Goal: Find specific page/section: Find specific page/section

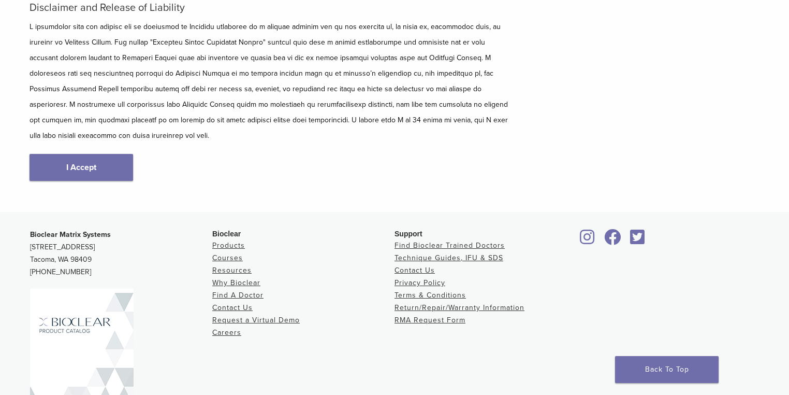
scroll to position [166, 0]
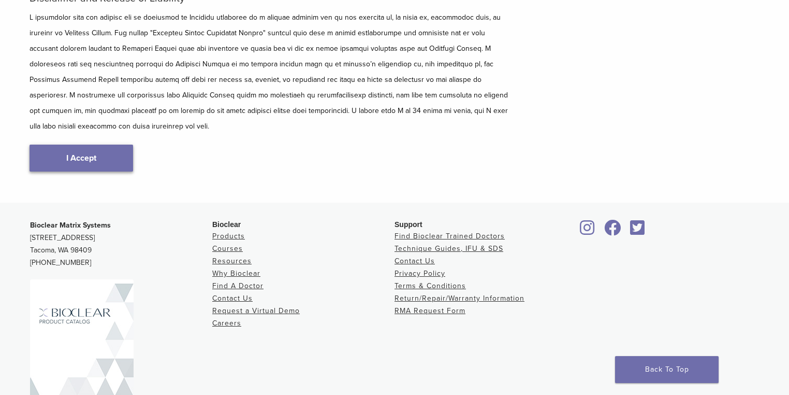
click at [107, 144] on link "I Accept" at bounding box center [82, 157] width 104 height 27
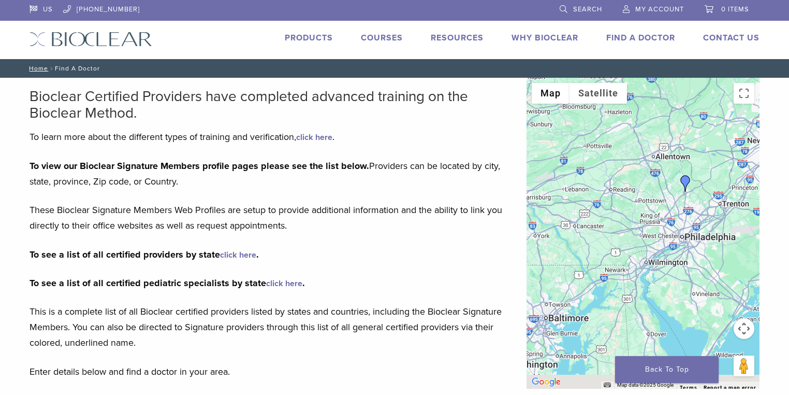
drag, startPoint x: 591, startPoint y: 245, endPoint x: 735, endPoint y: 117, distance: 192.9
click at [735, 117] on div at bounding box center [643, 233] width 233 height 311
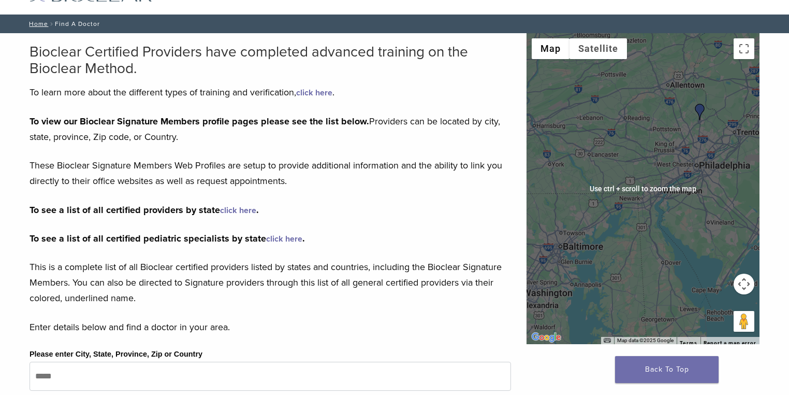
scroll to position [83, 0]
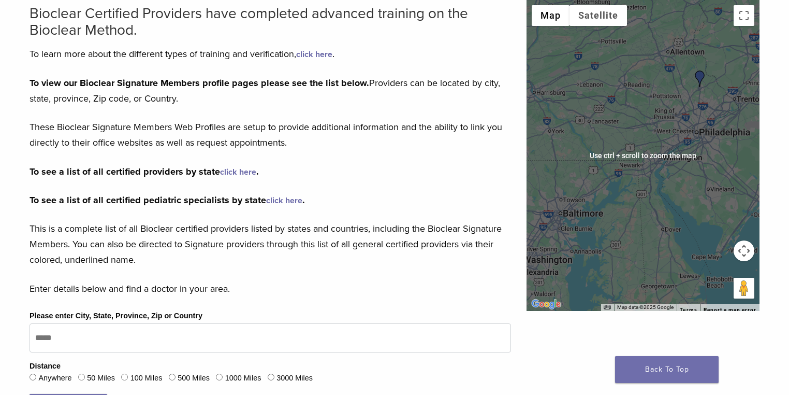
click at [618, 203] on div at bounding box center [643, 155] width 233 height 311
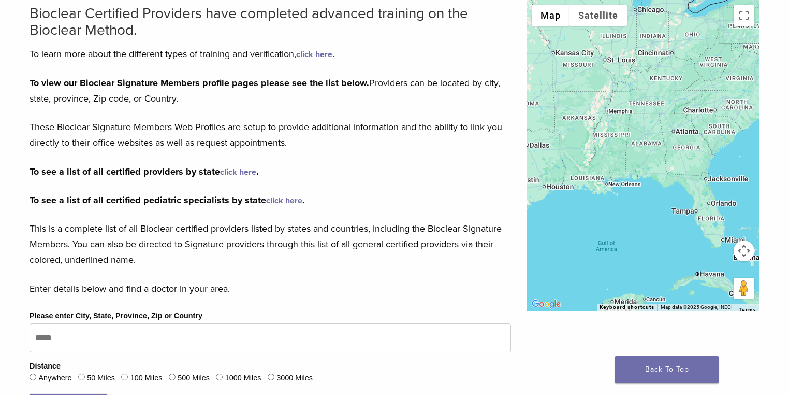
drag, startPoint x: 578, startPoint y: 214, endPoint x: 759, endPoint y: 72, distance: 230.2
click at [759, 72] on div at bounding box center [643, 155] width 233 height 311
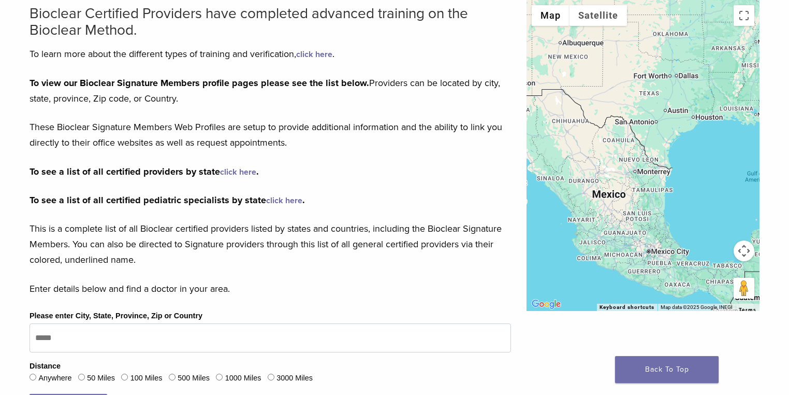
drag, startPoint x: 602, startPoint y: 192, endPoint x: 745, endPoint y: 121, distance: 159.8
click at [745, 121] on div at bounding box center [643, 155] width 233 height 311
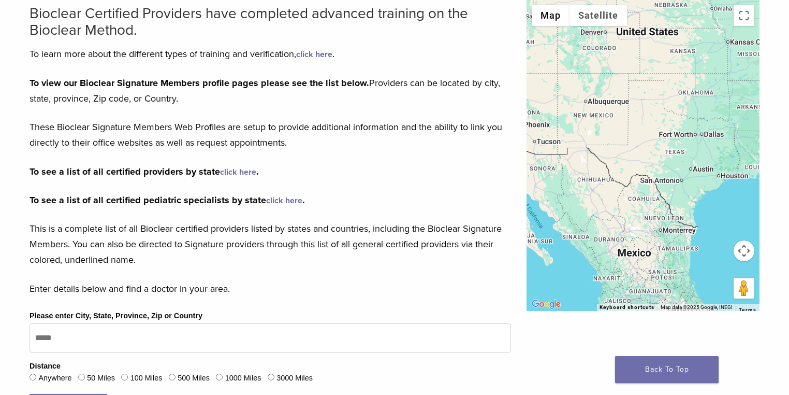
drag, startPoint x: 676, startPoint y: 152, endPoint x: 700, endPoint y: 192, distance: 46.9
click at [700, 192] on div at bounding box center [643, 155] width 233 height 311
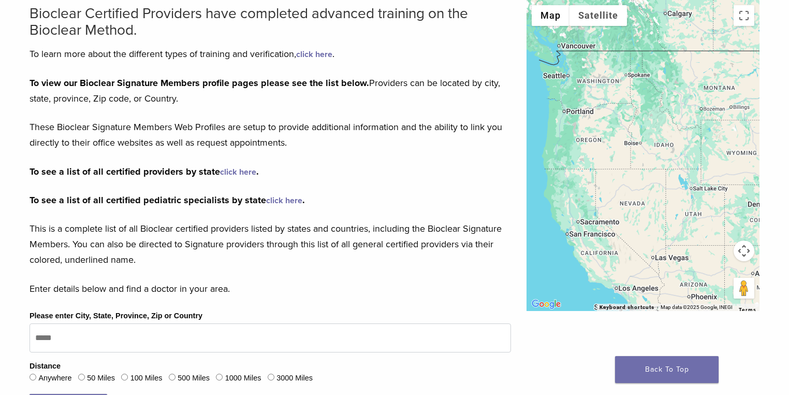
drag, startPoint x: 617, startPoint y: 164, endPoint x: 787, endPoint y: 335, distance: 240.6
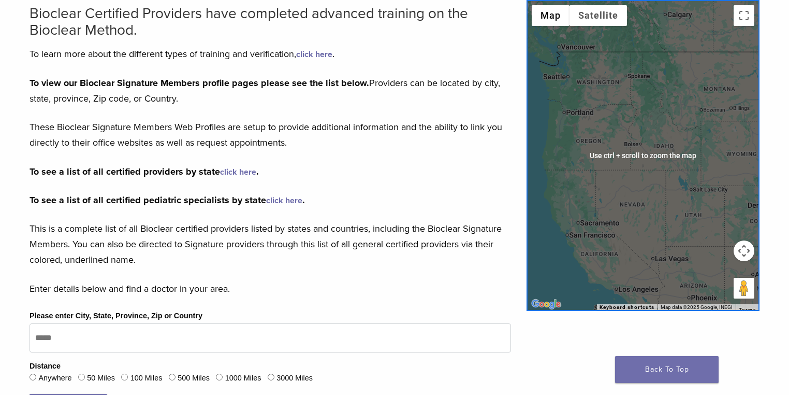
scroll to position [0, 0]
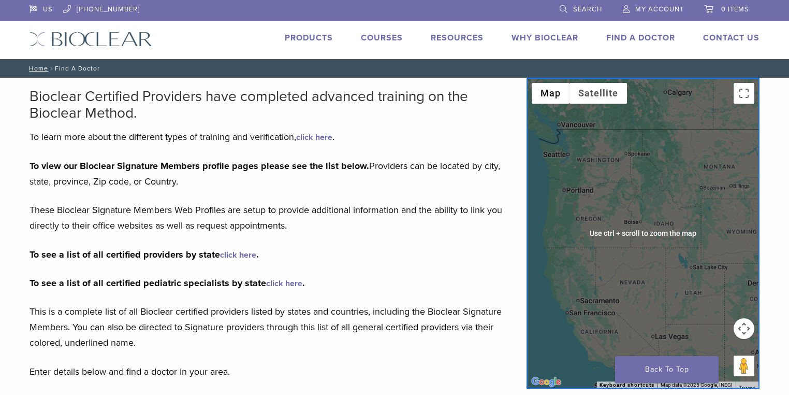
click at [651, 191] on div at bounding box center [643, 233] width 233 height 311
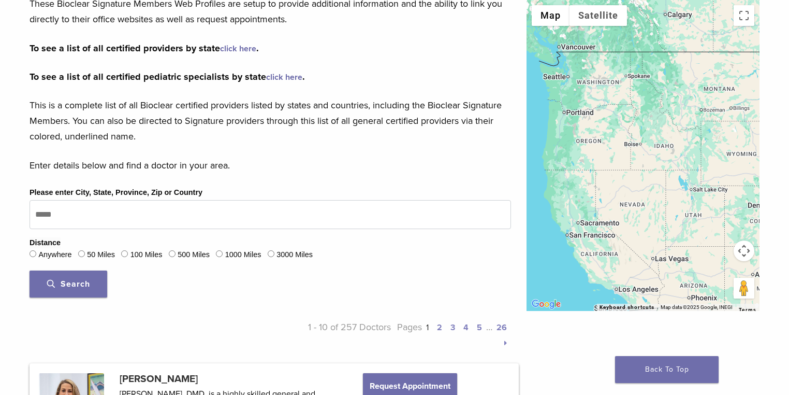
scroll to position [207, 0]
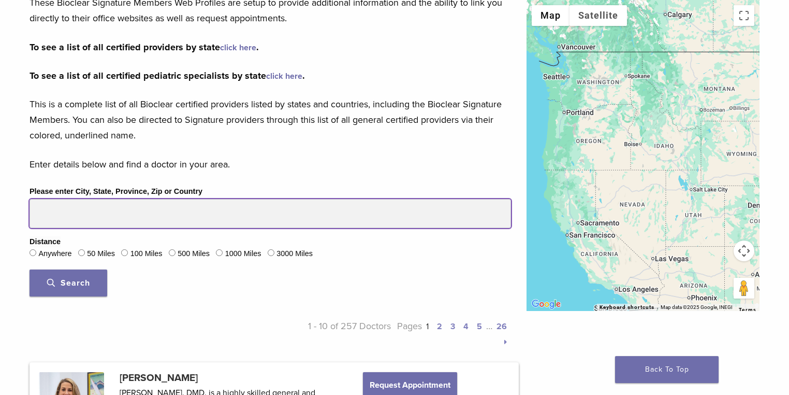
click at [93, 218] on input "Please enter City, State, Province, Zip or Country" at bounding box center [271, 213] width 482 height 29
drag, startPoint x: 82, startPoint y: 216, endPoint x: 38, endPoint y: 216, distance: 44.0
click at [38, 216] on input "Please enter City, State, Province, Zip or Country" at bounding box center [271, 213] width 482 height 29
type input "******"
click at [30, 269] on button "Search" at bounding box center [69, 282] width 78 height 27
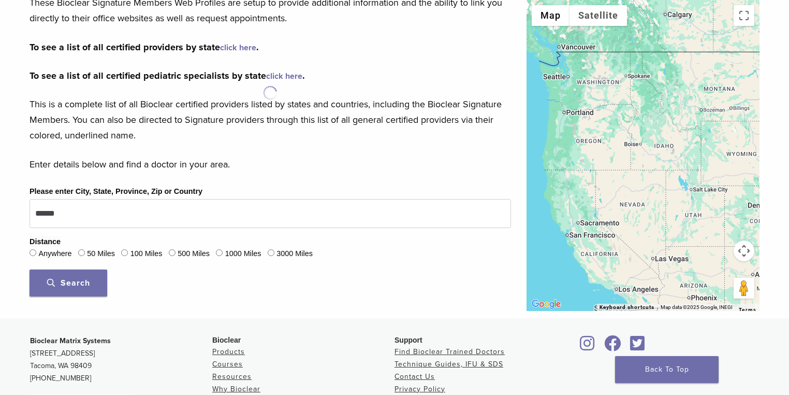
click at [71, 271] on button "Search" at bounding box center [69, 282] width 78 height 27
click at [67, 280] on span "Search" at bounding box center [68, 283] width 43 height 10
